Goal: Task Accomplishment & Management: Use online tool/utility

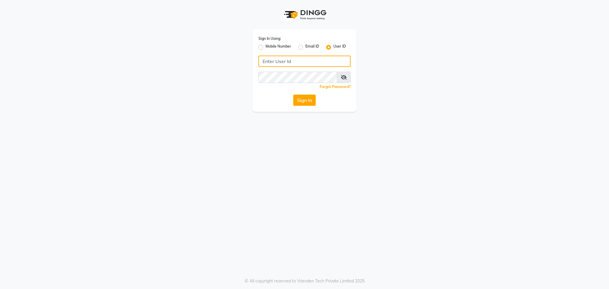
click at [275, 58] on input "Username" at bounding box center [304, 61] width 92 height 11
click at [254, 37] on div "Sign In Using: Mobile Number Email ID User ID Remember me Forgot Password? Sign…" at bounding box center [305, 70] width 104 height 82
click at [346, 62] on input "Username" at bounding box center [304, 61] width 92 height 11
drag, startPoint x: 345, startPoint y: 62, endPoint x: 310, endPoint y: 63, distance: 34.5
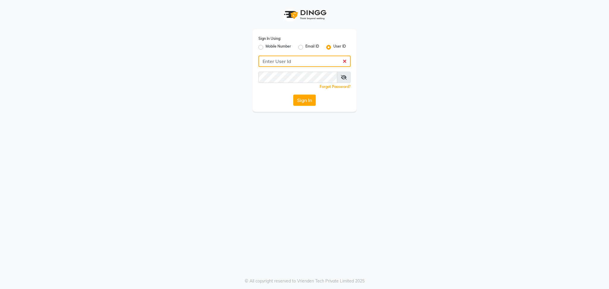
click at [310, 63] on input "Username" at bounding box center [304, 61] width 92 height 11
type input "sevensalon"
click at [347, 76] on span at bounding box center [344, 77] width 14 height 11
click at [345, 76] on icon at bounding box center [344, 77] width 6 height 5
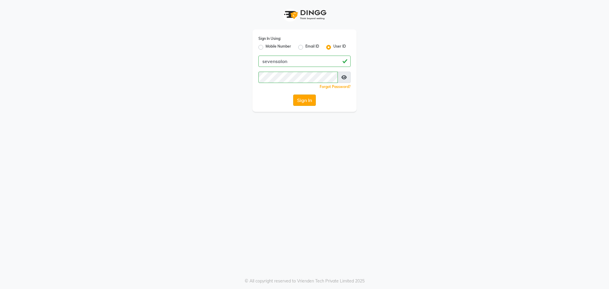
click at [310, 103] on button "Sign In" at bounding box center [304, 100] width 23 height 11
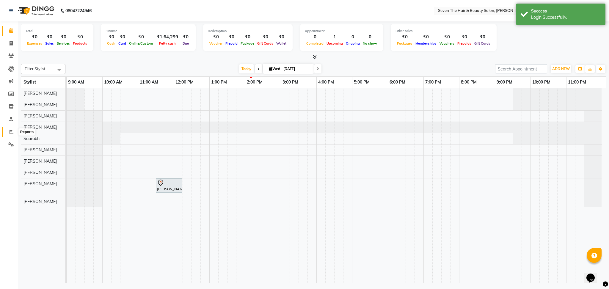
click at [7, 130] on span at bounding box center [11, 131] width 10 height 7
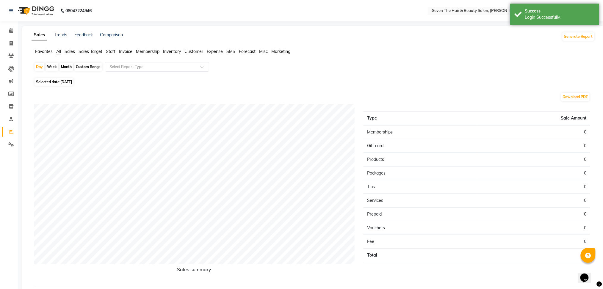
click at [71, 65] on div "Month" at bounding box center [66, 67] width 14 height 8
select select "9"
select select "2025"
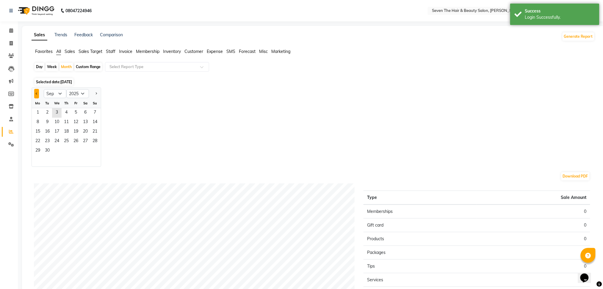
click at [37, 96] on button "Previous month" at bounding box center [36, 94] width 5 height 10
select select "8"
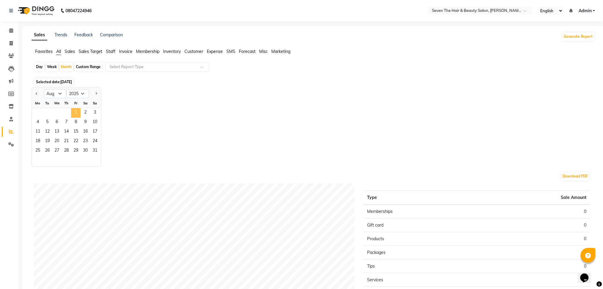
click at [80, 113] on span "1" at bounding box center [76, 113] width 10 height 10
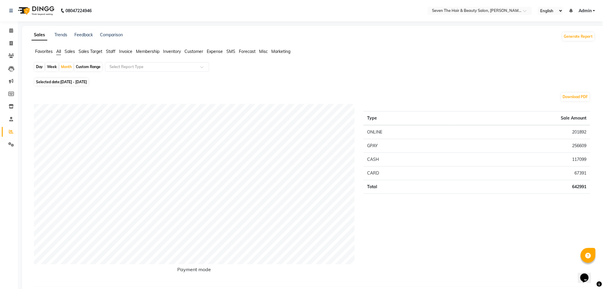
click at [38, 65] on div "Day" at bounding box center [40, 67] width 10 height 8
select select "8"
select select "2025"
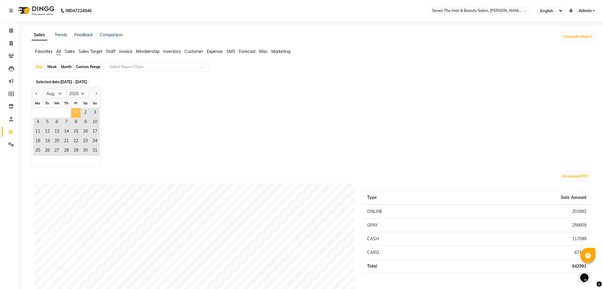
click at [73, 110] on span "1" at bounding box center [76, 113] width 10 height 10
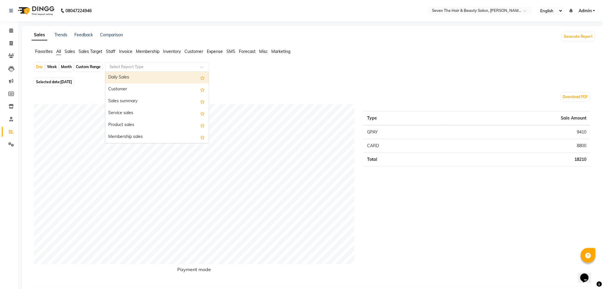
click at [152, 70] on div "Select Report Type" at bounding box center [157, 67] width 104 height 10
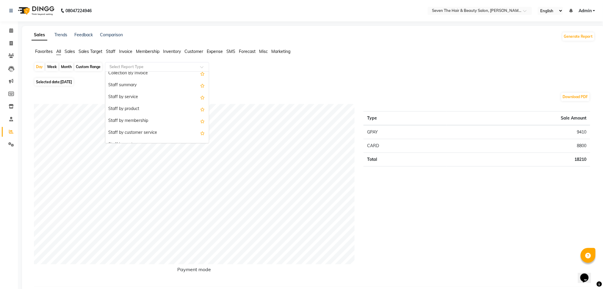
scroll to position [206, 0]
click at [136, 88] on div "Staff summary" at bounding box center [157, 86] width 104 height 12
select select "full_report"
select select "pdf"
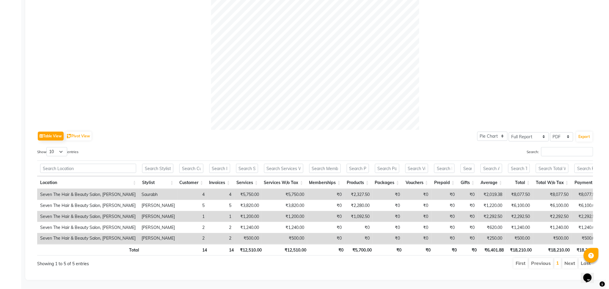
scroll to position [0, 0]
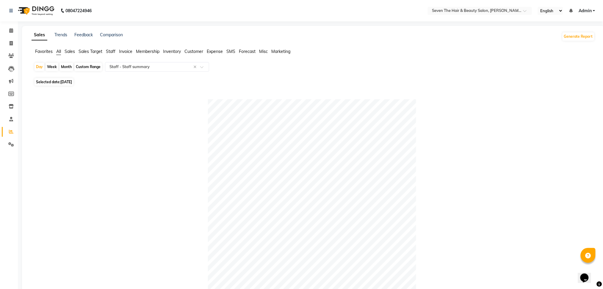
click at [9, 35] on li "Calendar" at bounding box center [9, 30] width 18 height 13
click at [10, 33] on span at bounding box center [11, 30] width 10 height 7
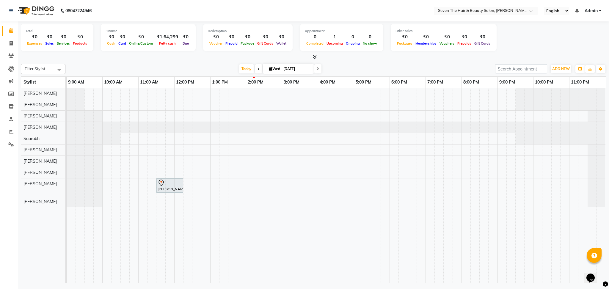
click at [269, 68] on icon at bounding box center [270, 69] width 3 height 4
select select "9"
select select "2025"
click at [254, 88] on button "Previous month" at bounding box center [254, 88] width 5 height 10
select select "8"
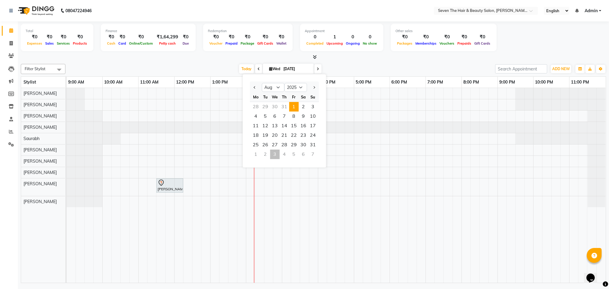
click at [292, 104] on span "1" at bounding box center [294, 107] width 10 height 10
type input "[DATE]"
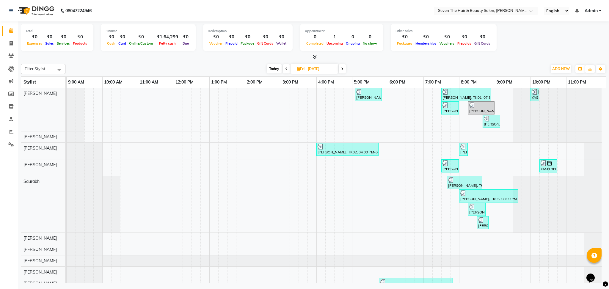
click at [601, 268] on div "Opens Chat This icon Opens the chat window." at bounding box center [594, 268] width 14 height 0
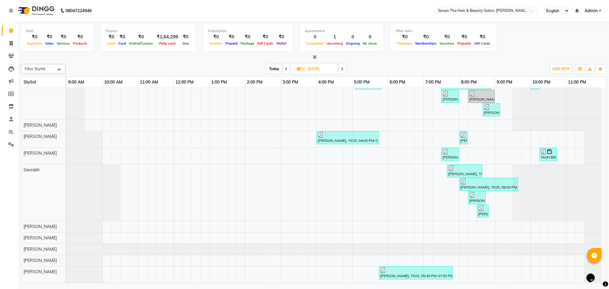
scroll to position [18, 0]
click at [11, 43] on icon at bounding box center [11, 43] width 3 height 4
select select "659"
select select "service"
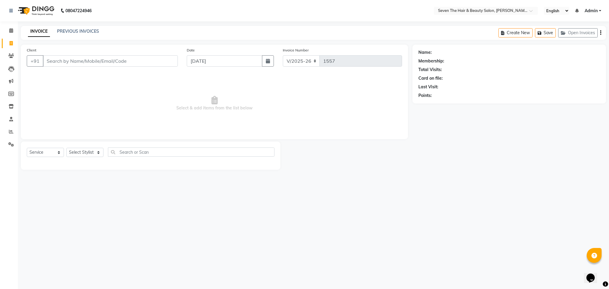
click at [60, 65] on input "Client" at bounding box center [110, 60] width 135 height 11
type input "s"
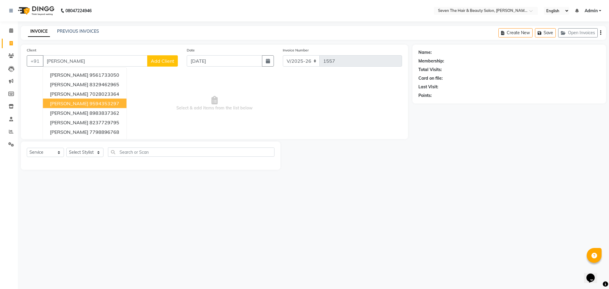
type input "kulkarni"
